Goal: Task Accomplishment & Management: Complete application form

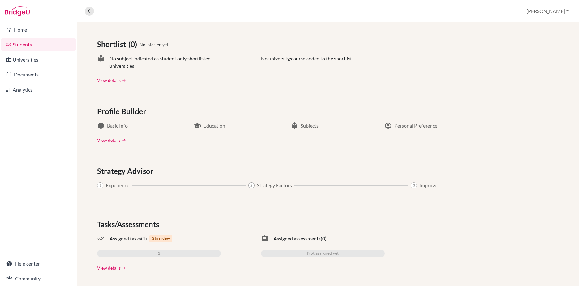
scroll to position [135, 0]
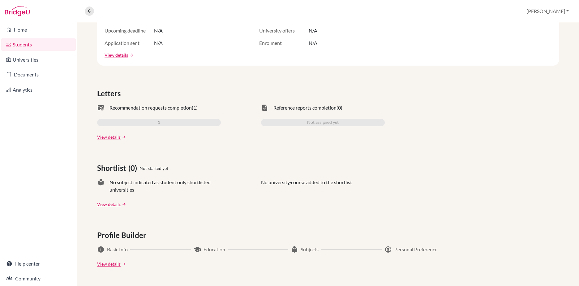
click at [26, 46] on link "Students" at bounding box center [38, 44] width 75 height 12
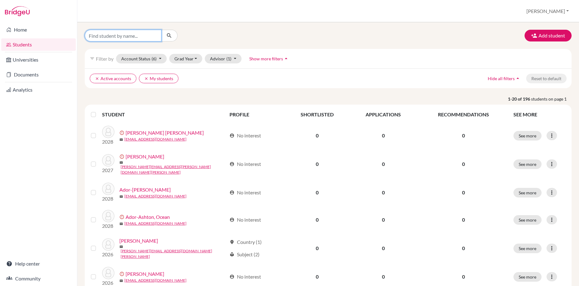
click at [122, 37] on input "Find student by name..." at bounding box center [123, 36] width 77 height 12
type input "eden"
click button "submit" at bounding box center [169, 36] width 16 height 12
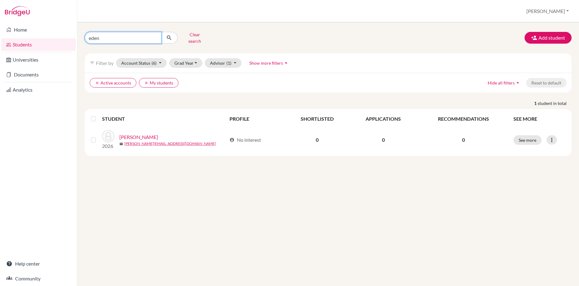
click at [131, 37] on input "eden" at bounding box center [123, 38] width 77 height 12
type input "e"
click at [550, 34] on button "Add student" at bounding box center [548, 38] width 47 height 12
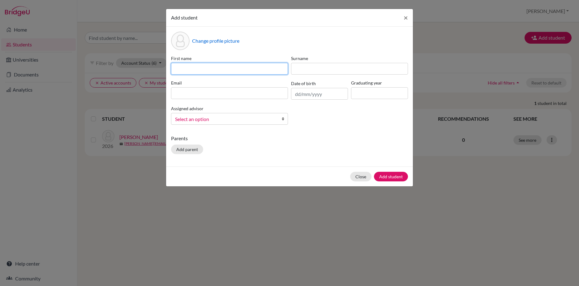
click at [212, 67] on input at bounding box center [229, 69] width 117 height 12
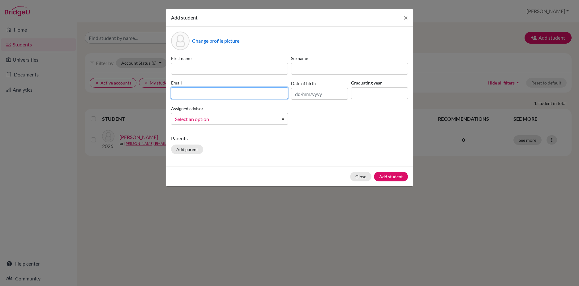
click at [194, 91] on div "Email" at bounding box center [230, 90] width 120 height 20
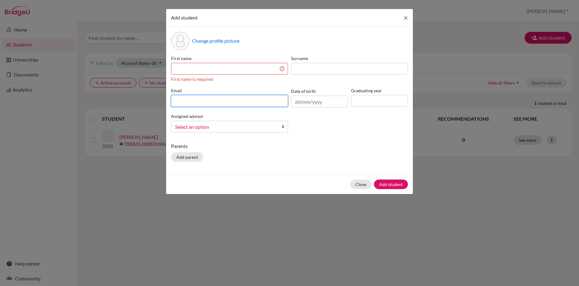
paste input "[EMAIL_ADDRESS][PERSON_NAME][DOMAIN_NAME]"
click at [186, 102] on input "[EMAIL_ADDRESS][PERSON_NAME][DOMAIN_NAME]" at bounding box center [229, 101] width 117 height 12
drag, startPoint x: 213, startPoint y: 102, endPoint x: 168, endPoint y: 101, distance: 45.2
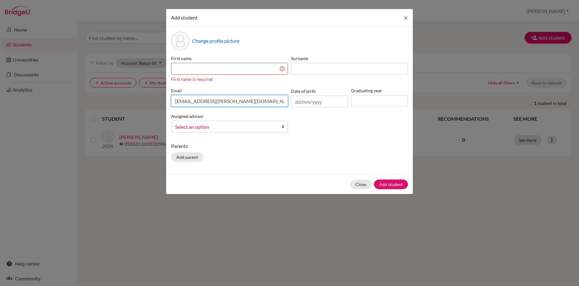
click at [168, 101] on div "Change profile picture First name First name is required Surname Email [EMAIL_A…" at bounding box center [289, 101] width 247 height 148
type input "[EMAIL_ADDRESS][PERSON_NAME][DOMAIN_NAME]"
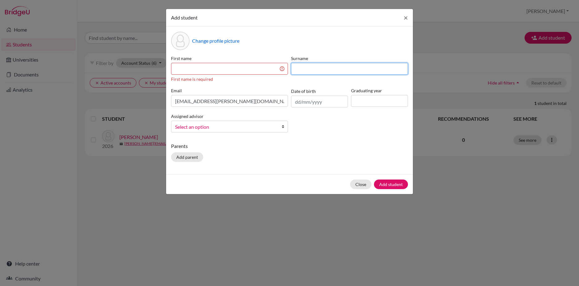
click at [318, 74] on input at bounding box center [349, 69] width 117 height 12
paste input "Mia.[PERSON_NAME]"
click at [305, 69] on input "Mia.[PERSON_NAME]" at bounding box center [349, 69] width 117 height 12
type input "[PERSON_NAME]"
click at [227, 70] on input at bounding box center [229, 69] width 117 height 12
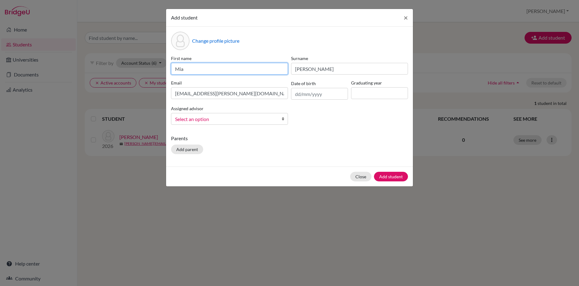
type input "Mia"
click at [369, 95] on input at bounding box center [379, 93] width 57 height 12
type input "2027"
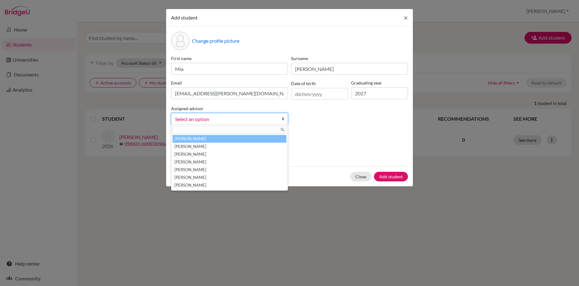
click at [248, 114] on link "Select an option" at bounding box center [229, 119] width 117 height 12
click at [329, 114] on div "First name [PERSON_NAME] [PERSON_NAME] Email [EMAIL_ADDRESS][PERSON_NAME][DOMAI…" at bounding box center [290, 92] width 240 height 75
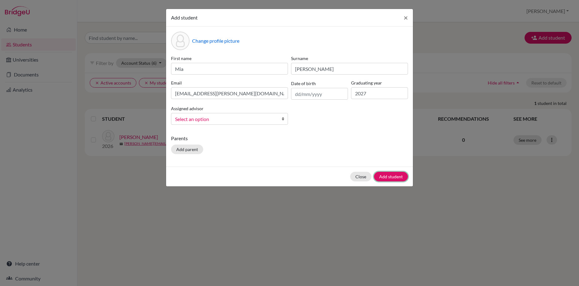
click at [383, 175] on button "Add student" at bounding box center [391, 177] width 34 height 10
